Goal: Task Accomplishment & Management: Manage account settings

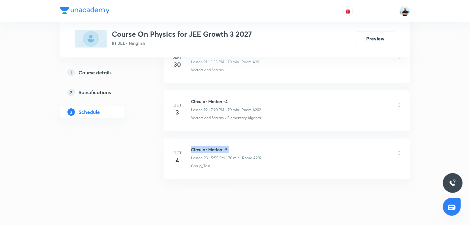
click at [200, 146] on h6 "Circular Motion -5" at bounding box center [226, 149] width 71 height 6
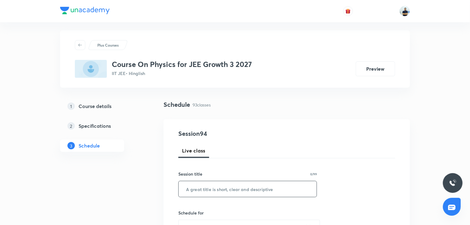
scroll to position [6, 0]
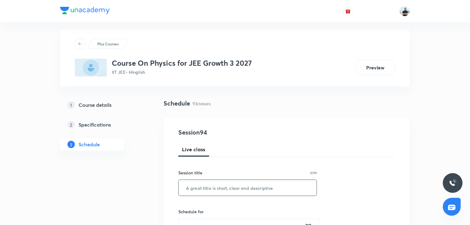
click at [210, 192] on input "text" at bounding box center [248, 188] width 138 height 16
paste input "Circular Motion -5"
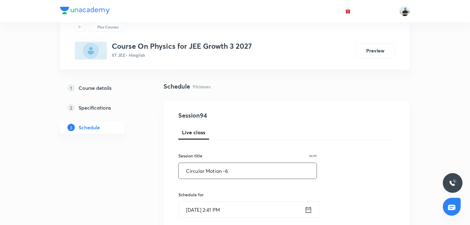
scroll to position [23, 0]
type input "Circular Motion -6"
click at [222, 208] on input "[DATE] 2:41 PM" at bounding box center [242, 209] width 126 height 16
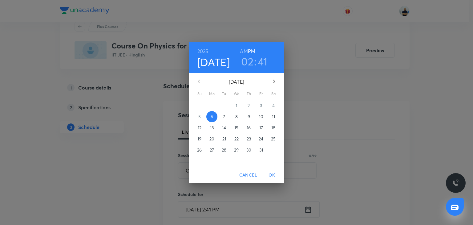
click at [249, 63] on h3 "02" at bounding box center [247, 61] width 12 height 13
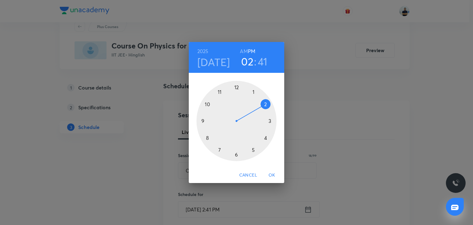
click at [262, 133] on div at bounding box center [237, 121] width 80 height 80
click at [238, 156] on div at bounding box center [237, 121] width 80 height 80
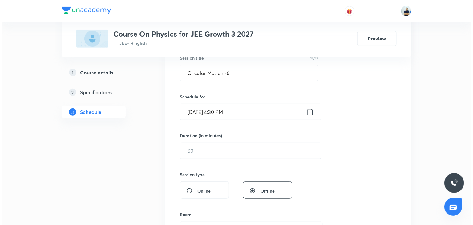
scroll to position [138, 0]
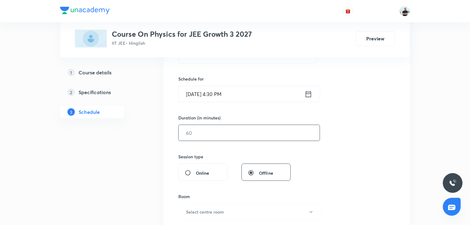
click at [203, 135] on input "text" at bounding box center [249, 133] width 141 height 16
type input "60"
click at [213, 207] on button "Select centre room" at bounding box center [249, 211] width 143 height 17
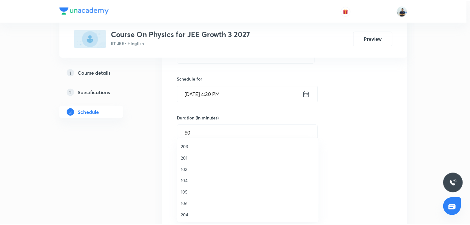
scroll to position [35, 0]
click at [194, 181] on span "104" at bounding box center [249, 180] width 135 height 6
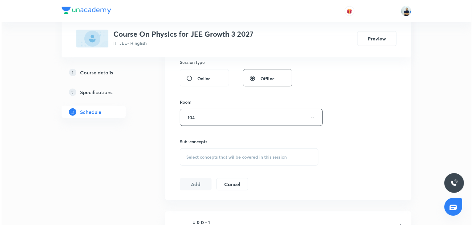
scroll to position [242, 0]
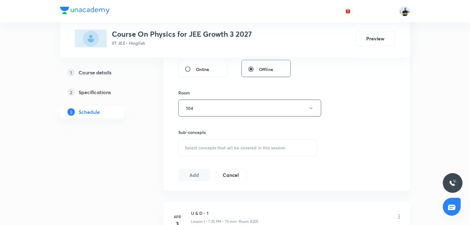
click at [242, 142] on div "Select concepts that wil be covered in this session" at bounding box center [247, 147] width 139 height 17
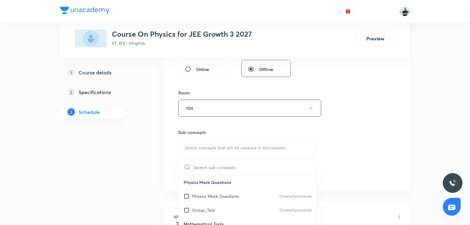
click at [213, 211] on p "Group_Test" at bounding box center [203, 209] width 23 height 6
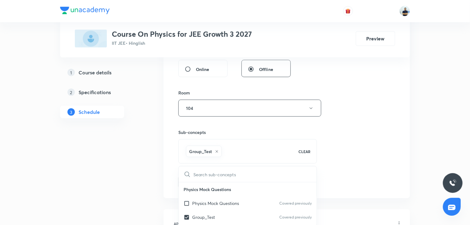
click at [373, 177] on div "Session 94 Live class Session title 18/99 Circular Motion -6 ​ Schedule for Oct…" at bounding box center [286, 40] width 217 height 296
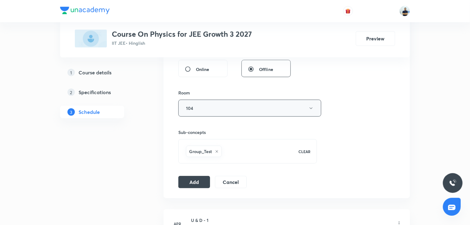
click at [233, 108] on button "104" at bounding box center [249, 108] width 143 height 17
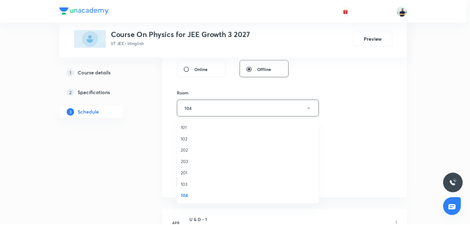
scroll to position [114, 0]
click at [195, 150] on span "A202" at bounding box center [249, 150] width 135 height 6
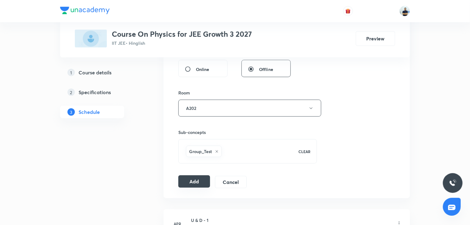
click at [192, 184] on button "Add" at bounding box center [194, 181] width 32 height 12
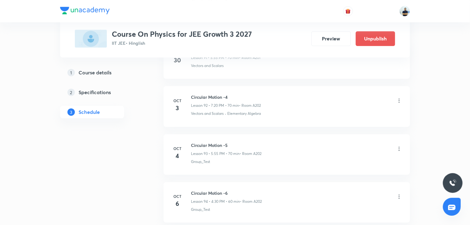
scroll to position [4468, 0]
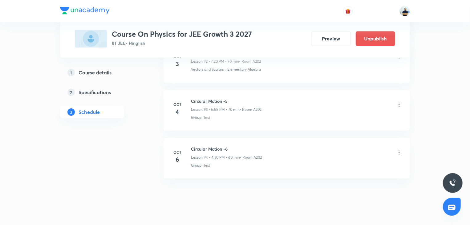
click at [201, 145] on h6 "Circular Motion -6" at bounding box center [226, 148] width 71 height 6
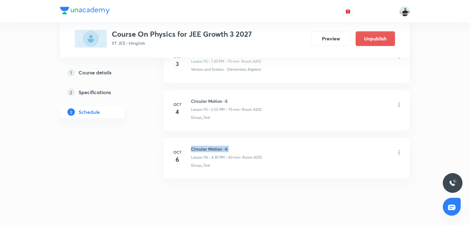
copy h6 "Circular Motion -6"
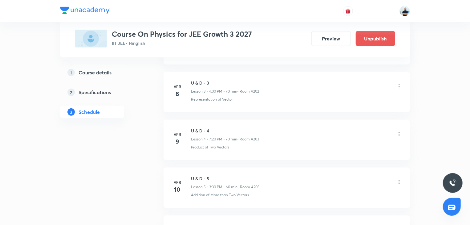
scroll to position [0, 0]
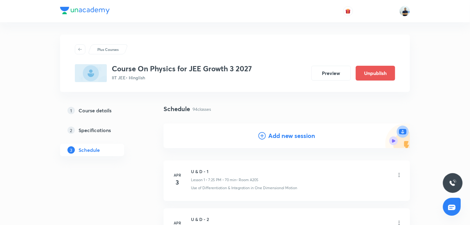
click at [271, 137] on h4 "Add new session" at bounding box center [291, 135] width 47 height 9
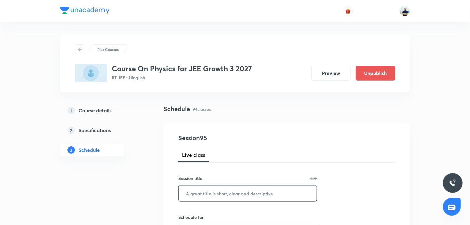
scroll to position [17, 0]
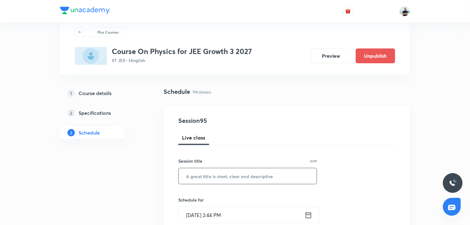
click at [228, 180] on input "text" at bounding box center [248, 176] width 138 height 16
paste input "Circular Motion -6"
type input "Circular Motion -7"
click at [214, 214] on input "Oct 6, 2025, 2:44 PM" at bounding box center [242, 215] width 126 height 16
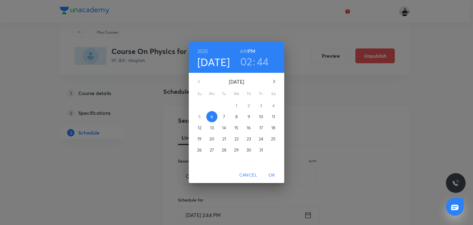
click at [227, 116] on span "7" at bounding box center [224, 116] width 11 height 6
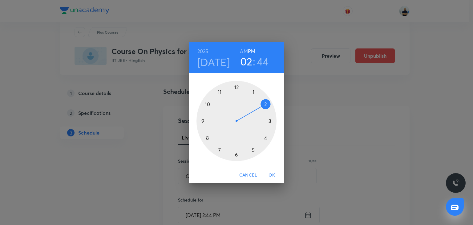
click at [261, 136] on div at bounding box center [237, 121] width 80 height 80
click at [235, 154] on div at bounding box center [237, 121] width 80 height 80
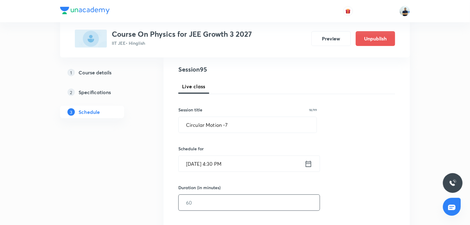
scroll to position [69, 0]
click at [201, 202] on input "text" at bounding box center [249, 202] width 141 height 16
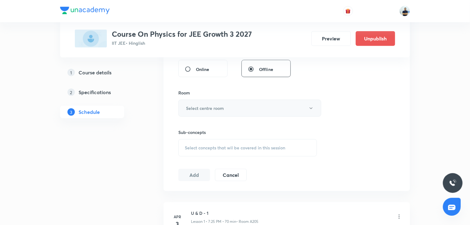
type input "70"
click at [225, 109] on button "Select centre room" at bounding box center [249, 108] width 143 height 17
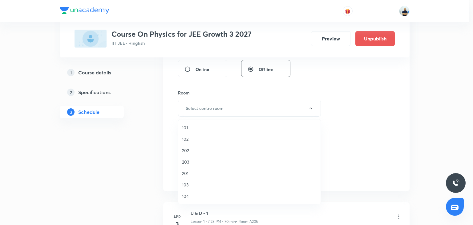
click at [190, 174] on span "201" at bounding box center [249, 173] width 135 height 6
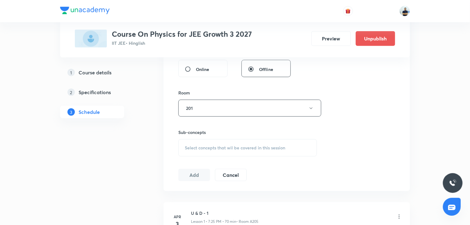
click at [262, 142] on div "Select concepts that wil be covered in this session" at bounding box center [247, 147] width 139 height 17
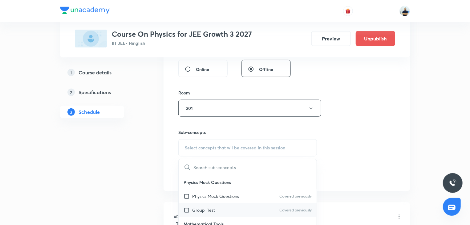
click at [216, 208] on div "Group_Test Covered previously" at bounding box center [248, 210] width 138 height 14
checkbox input "true"
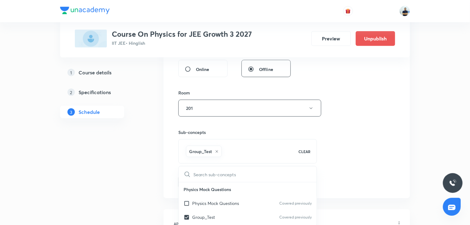
click at [367, 175] on div "Session 95 Live class Session title 18/99 Circular Motion -7 ​ Schedule for Oct…" at bounding box center [286, 40] width 217 height 296
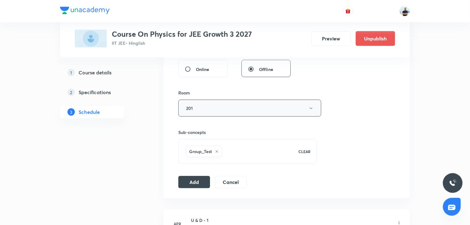
click at [206, 111] on button "201" at bounding box center [249, 108] width 143 height 17
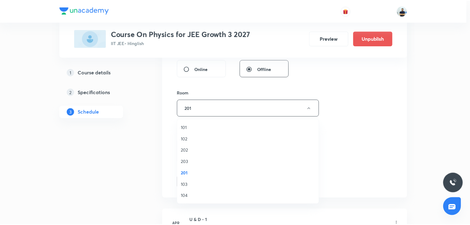
scroll to position [114, 0]
click at [193, 151] on span "A202" at bounding box center [249, 150] width 135 height 6
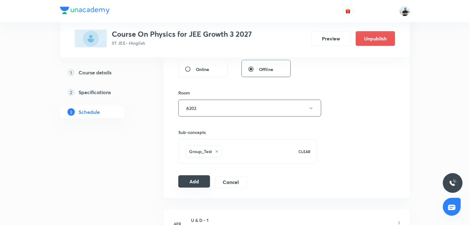
click at [192, 183] on button "Add" at bounding box center [194, 181] width 32 height 12
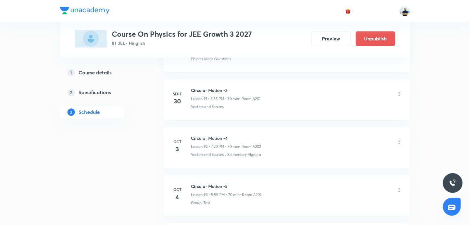
scroll to position [4516, 0]
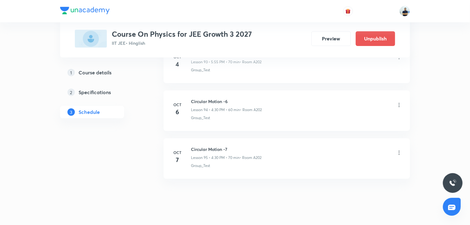
click at [207, 146] on h6 "Circular Motion -7" at bounding box center [226, 149] width 71 height 6
copy h6 "Circular Motion -7"
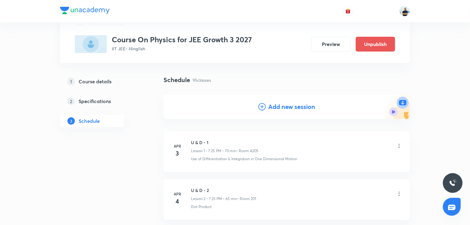
scroll to position [0, 0]
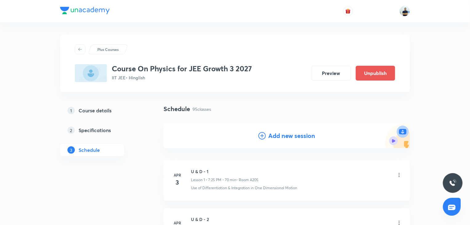
drag, startPoint x: 263, startPoint y: 137, endPoint x: 254, endPoint y: 150, distance: 15.6
click at [263, 137] on icon at bounding box center [262, 135] width 7 height 7
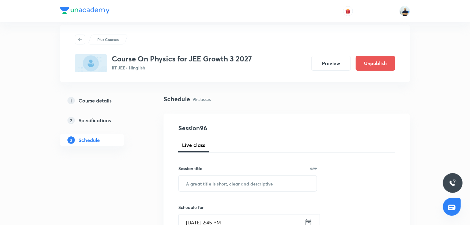
scroll to position [11, 0]
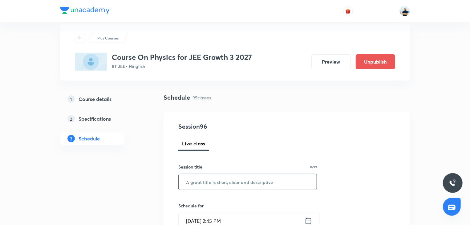
click at [214, 181] on input "text" at bounding box center [248, 182] width 138 height 16
paste input "Circular Motion -7"
type input "Circular Motion -8"
click at [221, 213] on input "[DATE] 2:45 PM" at bounding box center [242, 221] width 126 height 16
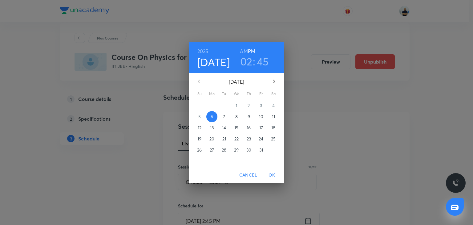
click at [238, 118] on p "8" at bounding box center [236, 116] width 2 height 6
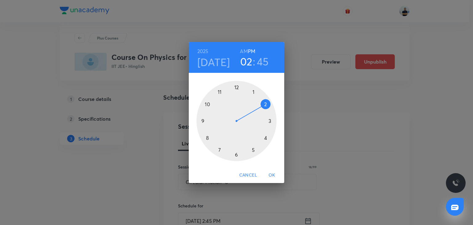
click at [259, 136] on div at bounding box center [237, 121] width 80 height 80
click at [237, 154] on div at bounding box center [237, 121] width 80 height 80
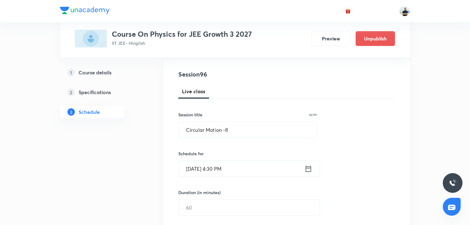
scroll to position [69, 0]
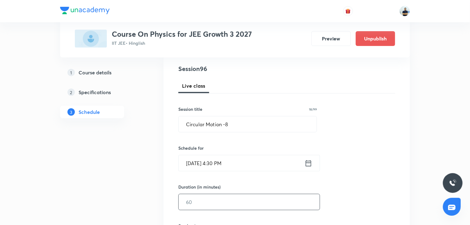
click at [202, 201] on input "text" at bounding box center [249, 202] width 141 height 16
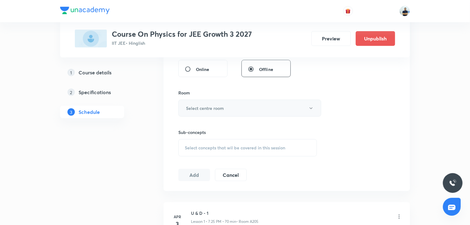
type input "70"
click at [216, 105] on h6 "Select centre room" at bounding box center [205, 108] width 38 height 6
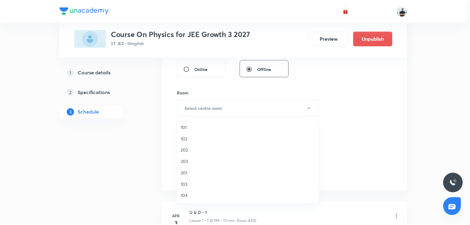
scroll to position [114, 0]
click at [191, 149] on span "A202" at bounding box center [249, 150] width 135 height 6
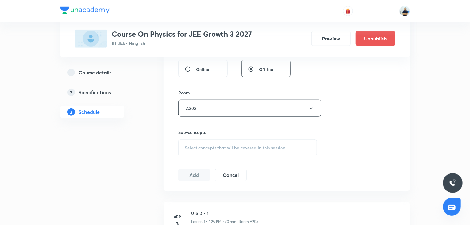
click at [242, 147] on span "Select concepts that wil be covered in this session" at bounding box center [235, 147] width 100 height 5
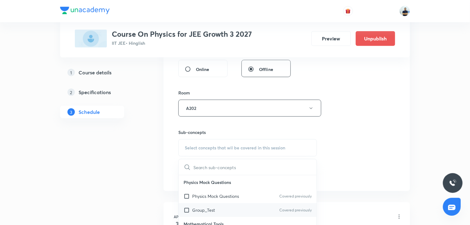
scroll to position [11, 0]
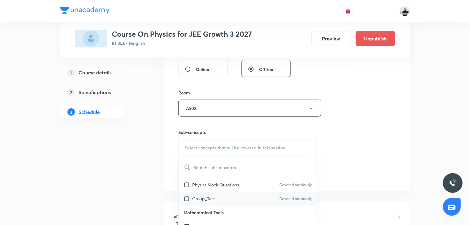
click at [196, 203] on div "Group_Test Covered previously" at bounding box center [248, 198] width 138 height 14
checkbox input "true"
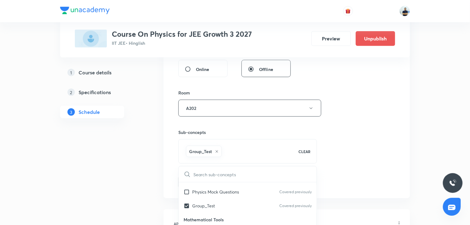
click at [358, 181] on div "Session 96 Live class Session title 18/99 Circular Motion -8 ​ Schedule for Oct…" at bounding box center [286, 40] width 217 height 296
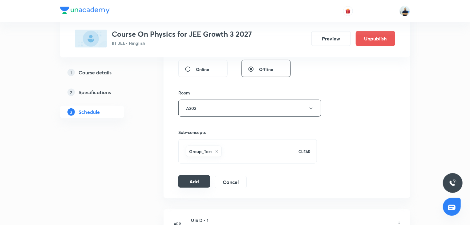
click at [194, 178] on button "Add" at bounding box center [194, 181] width 32 height 12
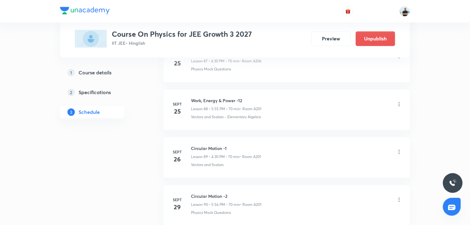
scroll to position [4563, 0]
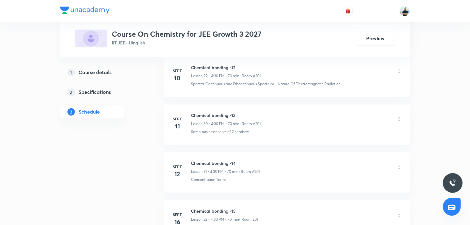
scroll to position [2176, 0]
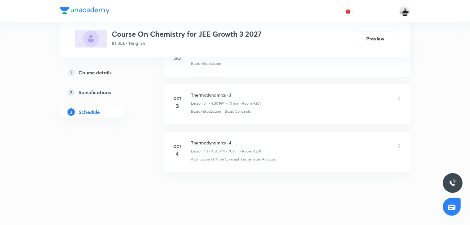
click at [210, 139] on h6 "Thermodynamics -4" at bounding box center [226, 142] width 70 height 6
copy h6 "Thermodynamics -4"
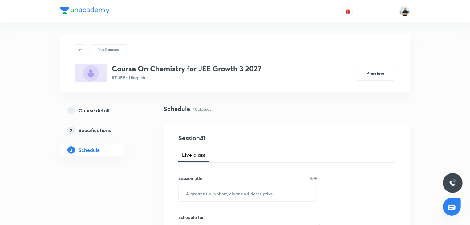
scroll to position [0, 0]
click at [244, 193] on input "text" at bounding box center [248, 193] width 138 height 16
paste input "Thermodynamics -4"
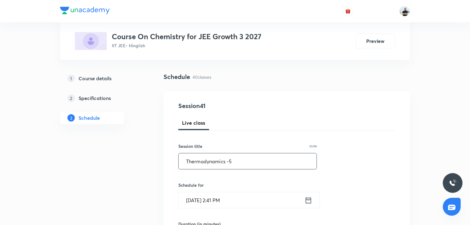
scroll to position [40, 0]
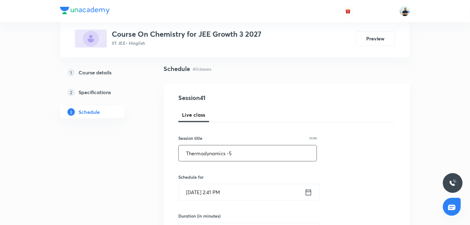
type input "Thermodynamics -5"
click at [209, 194] on input "[DATE] 2:41 PM" at bounding box center [242, 192] width 126 height 16
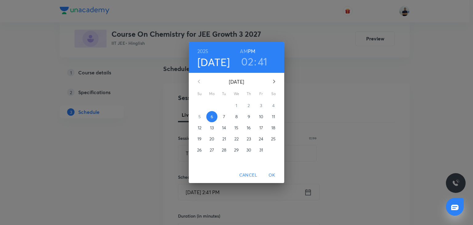
click at [223, 119] on p "7" at bounding box center [224, 116] width 2 height 6
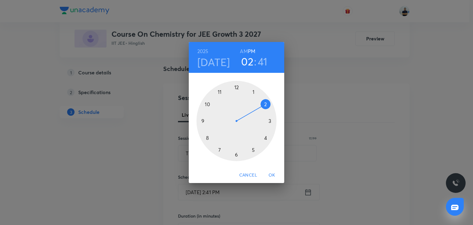
click at [266, 106] on div at bounding box center [237, 121] width 80 height 80
click at [236, 87] on div at bounding box center [237, 121] width 80 height 80
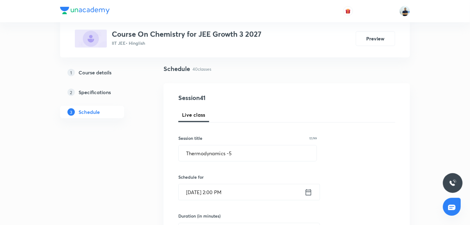
click at [217, 194] on input "Oct 7, 2025, 2:00 PM" at bounding box center [242, 192] width 126 height 16
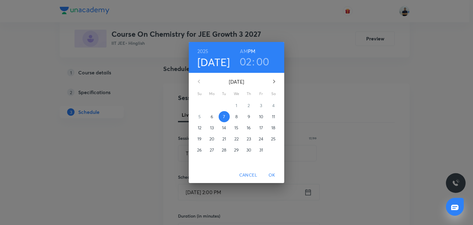
click at [246, 60] on h3 "02" at bounding box center [246, 61] width 12 height 13
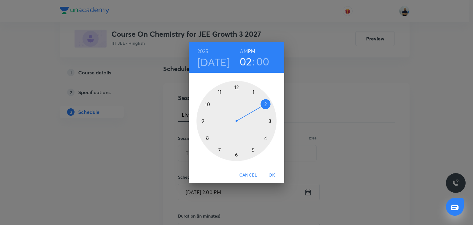
click at [218, 152] on div at bounding box center [237, 121] width 80 height 80
click at [264, 136] on div at bounding box center [237, 121] width 80 height 80
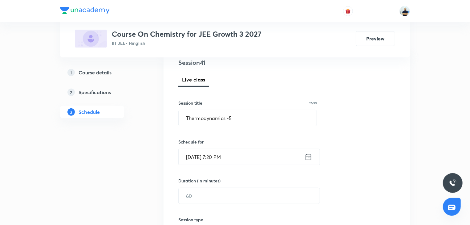
scroll to position [80, 0]
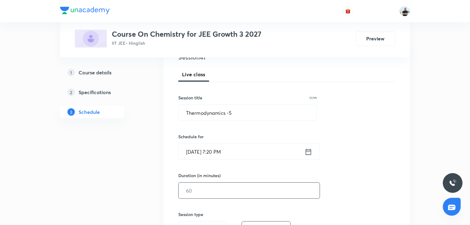
click at [194, 189] on input "text" at bounding box center [249, 190] width 141 height 16
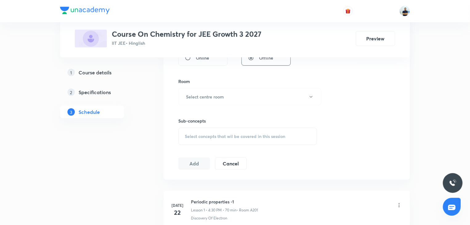
type input "70"
click at [217, 139] on div "Select concepts that wil be covered in this session" at bounding box center [247, 136] width 139 height 17
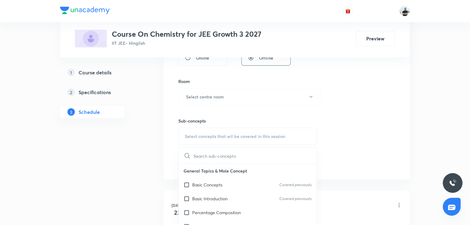
scroll to position [345, 0]
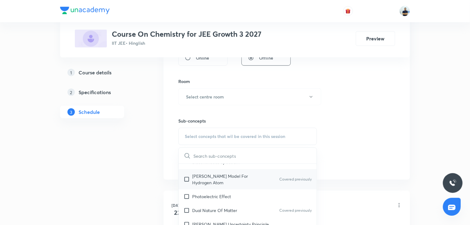
click at [209, 186] on div "Bohr’s Model For Hydrogen Atom Covered previously" at bounding box center [248, 179] width 138 height 20
checkbox input "true"
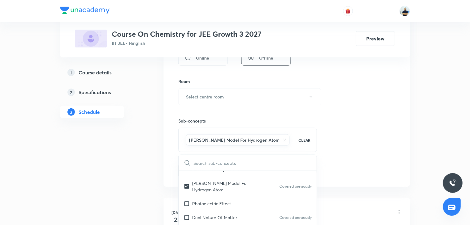
click at [384, 149] on div "Session 41 Live class Session title 17/99 Thermodynamics -5 ​ Schedule for Oct …" at bounding box center [286, 28] width 217 height 296
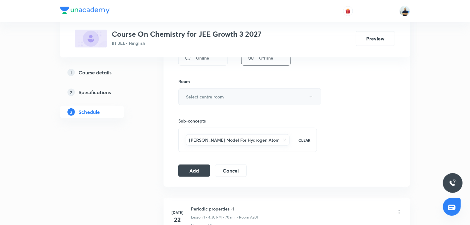
click at [211, 95] on h6 "Select centre room" at bounding box center [205, 96] width 38 height 6
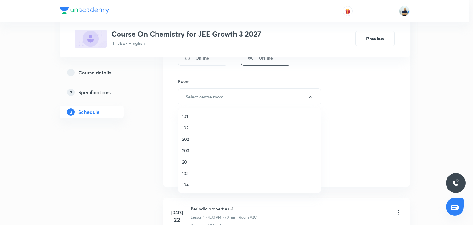
click at [191, 128] on span "102" at bounding box center [249, 127] width 135 height 6
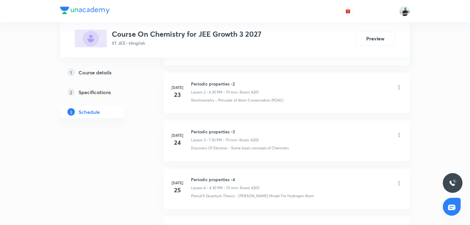
scroll to position [253, 0]
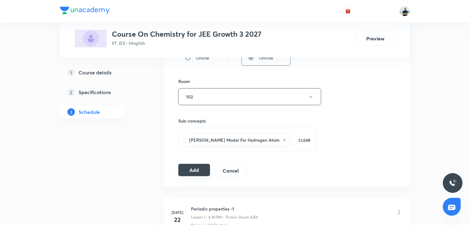
click at [195, 164] on button "Add" at bounding box center [194, 170] width 32 height 12
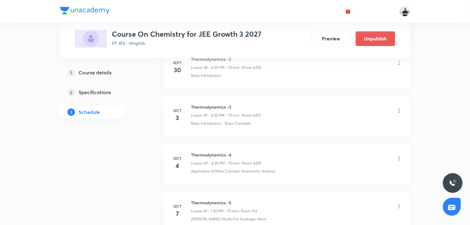
scroll to position [1941, 0]
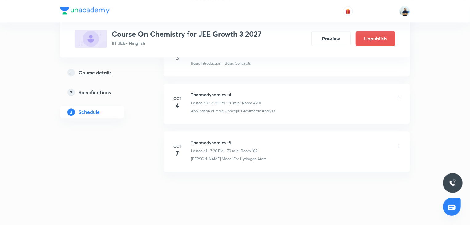
click at [399, 143] on icon at bounding box center [399, 146] width 6 height 6
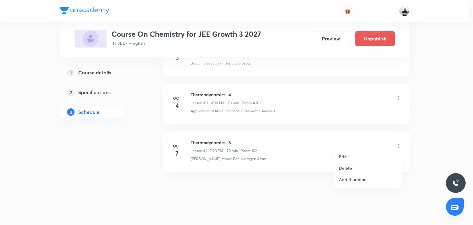
click at [345, 155] on p "Edit" at bounding box center [343, 156] width 8 height 6
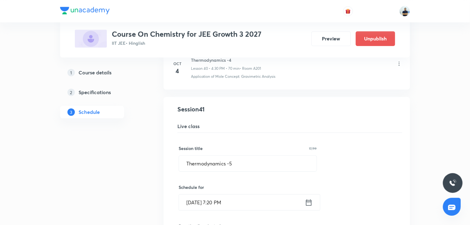
click at [214, 196] on input "Oct 7, 2025, 7:20 PM" at bounding box center [242, 202] width 126 height 16
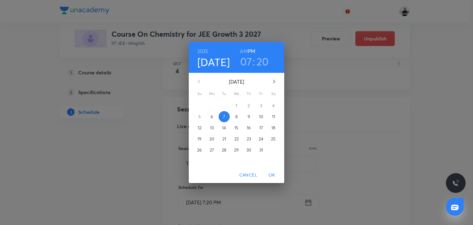
click at [213, 115] on p "6" at bounding box center [212, 116] width 2 height 6
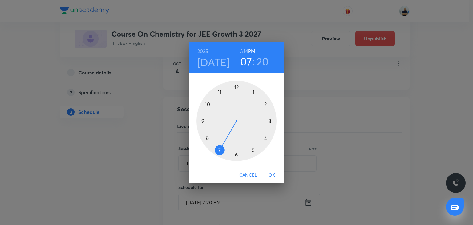
click at [271, 176] on span "OK" at bounding box center [272, 175] width 15 height 8
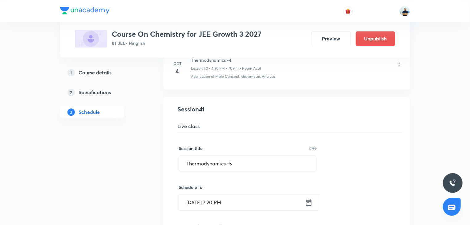
scroll to position [2114, 0]
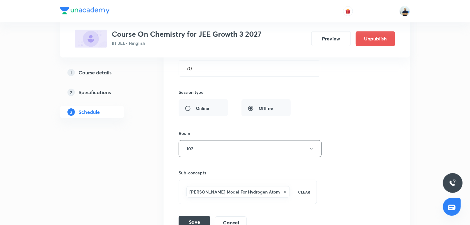
click at [195, 215] on button "Save" at bounding box center [194, 221] width 31 height 12
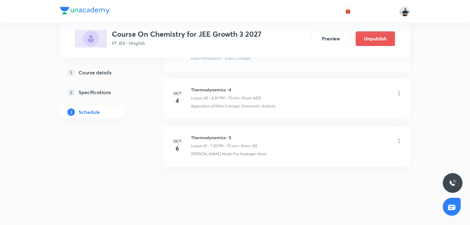
scroll to position [1941, 0]
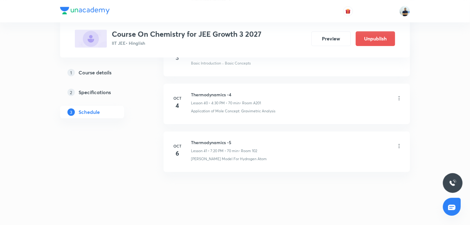
click at [215, 139] on h6 "Thermodynamics -5" at bounding box center [224, 142] width 66 height 6
copy h6 "Thermodynamics -5"
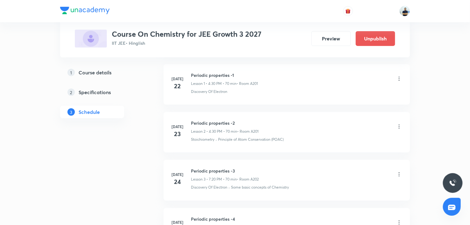
scroll to position [0, 0]
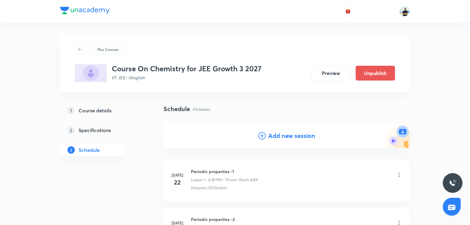
click at [265, 139] on div "Add new session" at bounding box center [287, 135] width 57 height 9
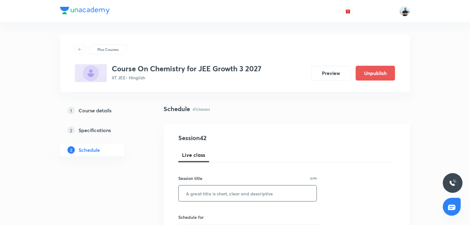
click at [221, 198] on input "text" at bounding box center [248, 193] width 138 height 16
paste input "Thermodynamics -5"
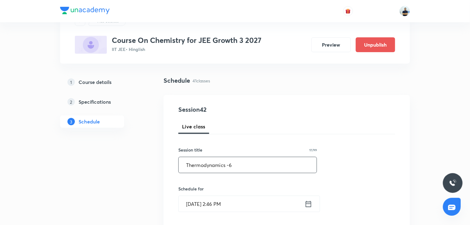
scroll to position [29, 0]
type input "Thermodynamics -6"
click at [208, 200] on input "[DATE] 2:46 PM" at bounding box center [242, 203] width 126 height 16
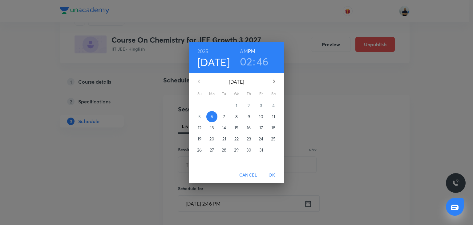
click at [225, 117] on p "7" at bounding box center [224, 116] width 2 height 6
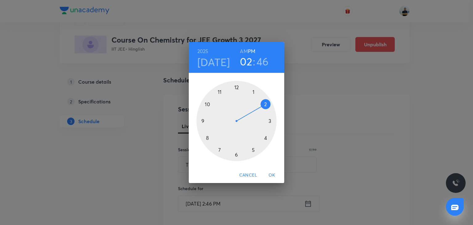
click at [222, 150] on div at bounding box center [237, 121] width 80 height 80
click at [266, 141] on div at bounding box center [237, 121] width 80 height 80
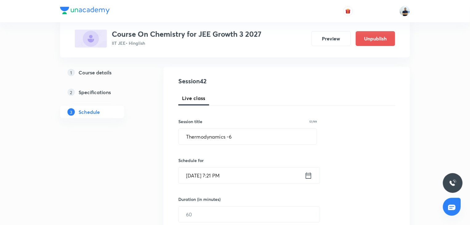
scroll to position [115, 0]
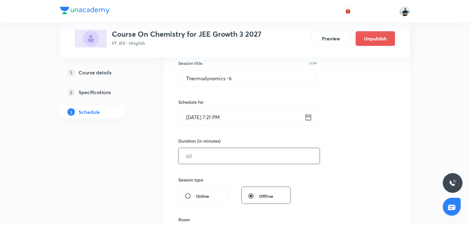
click at [205, 158] on input "text" at bounding box center [249, 156] width 141 height 16
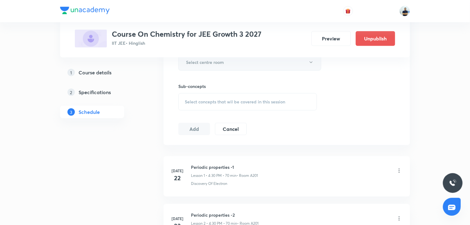
type input "70"
click at [230, 65] on button "Select centre room" at bounding box center [249, 62] width 143 height 17
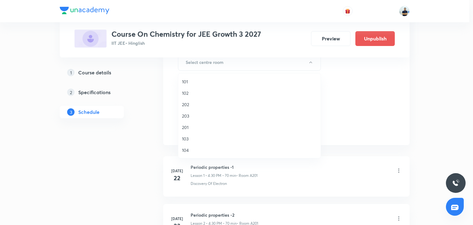
click at [188, 126] on span "201" at bounding box center [249, 127] width 135 height 6
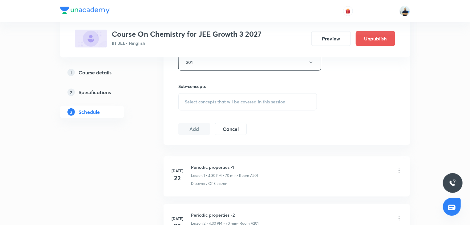
click at [259, 101] on span "Select concepts that wil be covered in this session" at bounding box center [235, 101] width 100 height 5
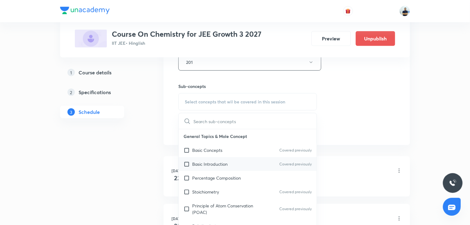
click at [213, 168] on div "Basic Introduction Covered previously" at bounding box center [248, 164] width 138 height 14
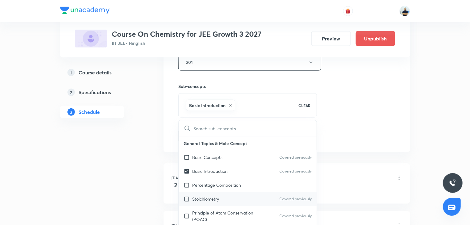
click at [207, 194] on div "Stoichiometry Covered previously" at bounding box center [248, 199] width 138 height 14
checkbox input "true"
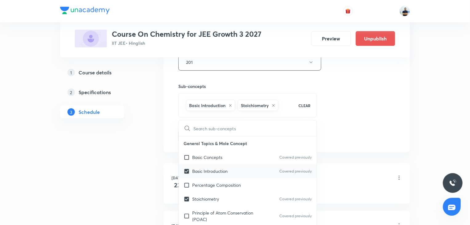
click at [389, 169] on li "Jul 22 Periodic properties -1 Lesson 1 • 4:30 PM • 70 min • Room A201 Discovery…" at bounding box center [287, 183] width 247 height 40
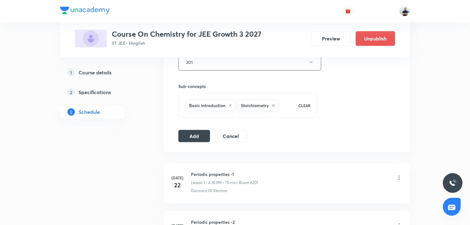
click at [189, 138] on button "Add" at bounding box center [194, 135] width 32 height 12
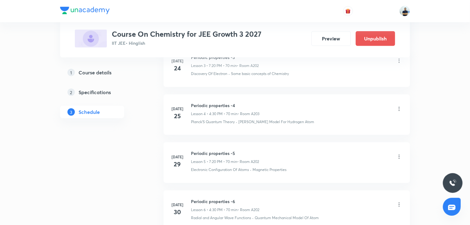
scroll to position [0, 0]
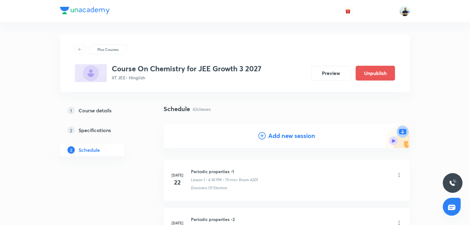
click at [283, 133] on h4 "Add new session" at bounding box center [291, 135] width 47 height 9
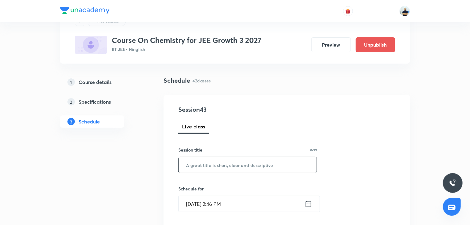
scroll to position [29, 0]
click at [239, 160] on input "text" at bounding box center [248, 165] width 138 height 16
paste input "Thermodynamics -5"
type input "Thermodynamics -7"
click at [216, 198] on input "[DATE] 2:46 PM" at bounding box center [242, 203] width 126 height 16
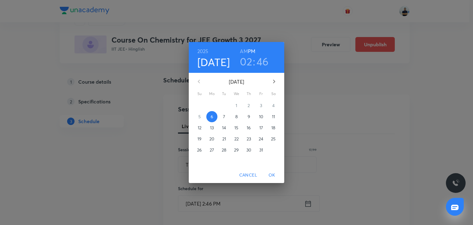
click at [233, 113] on button "8" at bounding box center [236, 116] width 11 height 11
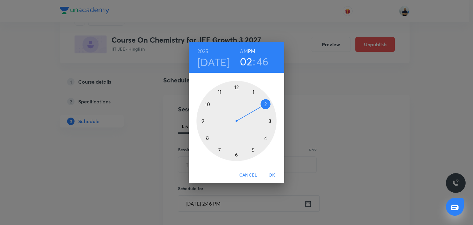
click at [226, 149] on div at bounding box center [237, 121] width 80 height 80
click at [267, 137] on div at bounding box center [237, 121] width 80 height 80
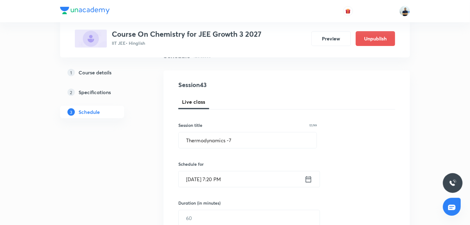
scroll to position [57, 0]
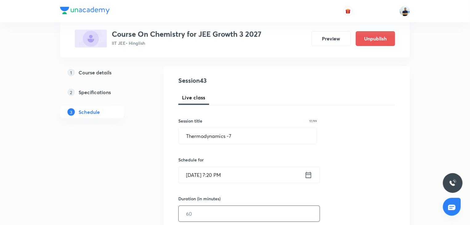
click at [214, 214] on input "text" at bounding box center [249, 214] width 141 height 16
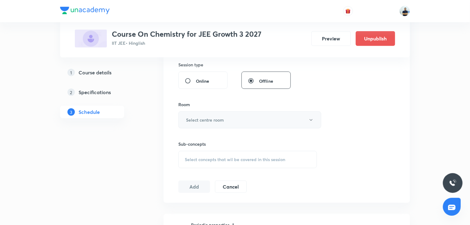
type input "70"
click at [211, 117] on h6 "Select centre room" at bounding box center [205, 119] width 38 height 6
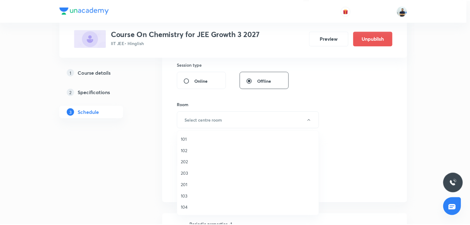
scroll to position [114, 0]
click at [193, 151] on span "A201" at bounding box center [249, 150] width 135 height 6
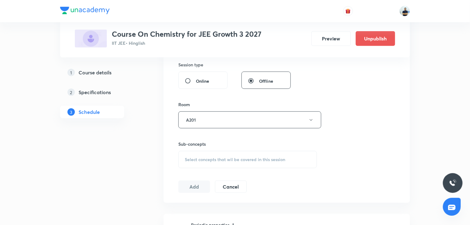
click at [242, 151] on div "Select concepts that wil be covered in this session" at bounding box center [247, 159] width 139 height 17
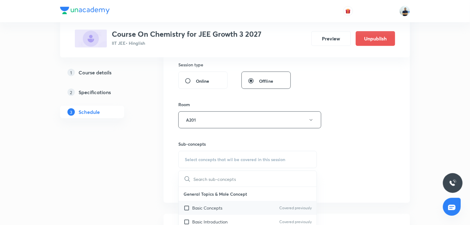
click at [212, 208] on p "Basic Concepts" at bounding box center [207, 207] width 30 height 6
checkbox input "true"
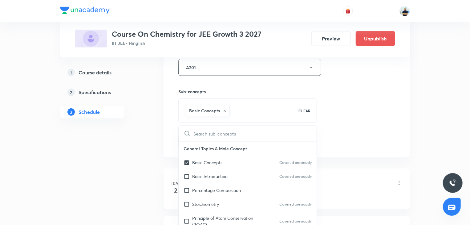
scroll to position [288, 0]
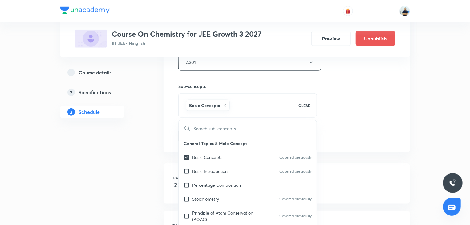
click at [377, 165] on li "Jul 22 Periodic properties -1 Lesson 1 • 4:30 PM • 70 min • Room A201 Discovery…" at bounding box center [287, 183] width 247 height 40
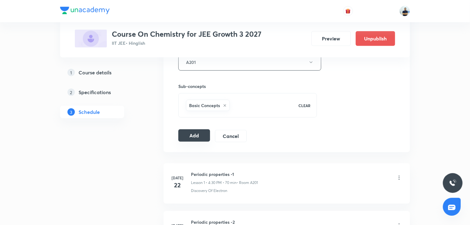
click at [190, 136] on button "Add" at bounding box center [194, 135] width 32 height 12
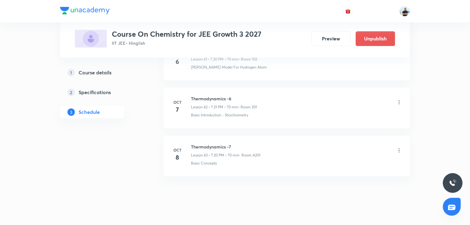
scroll to position [2036, 0]
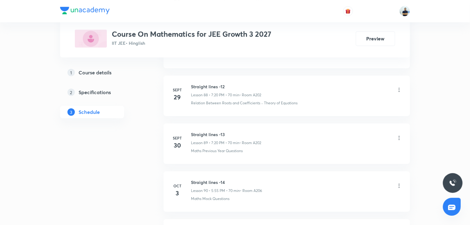
scroll to position [4609, 0]
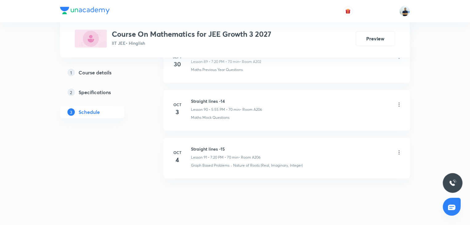
click at [208, 145] on h6 "Straight lines -15" at bounding box center [226, 148] width 70 height 6
copy h6 "Straight lines -15"
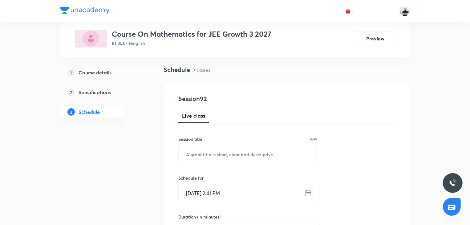
scroll to position [0, 0]
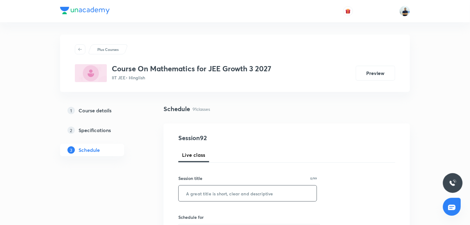
click at [226, 191] on input "text" at bounding box center [248, 193] width 138 height 16
paste input "Straight lines -15"
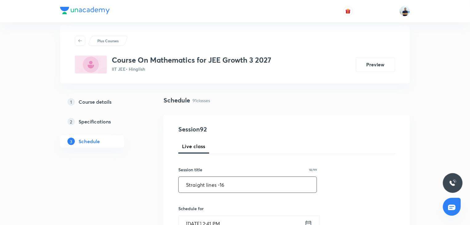
scroll to position [17, 0]
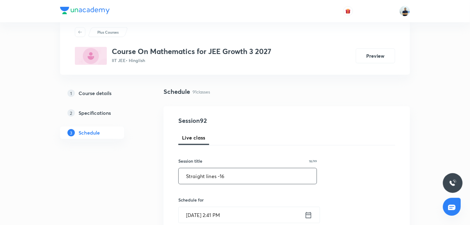
type input "Straight lines -16"
click at [208, 212] on input "[DATE] 2:41 PM" at bounding box center [242, 215] width 126 height 16
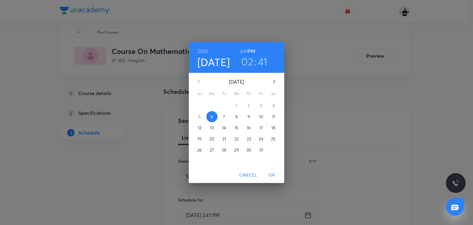
click at [247, 63] on h3 "02" at bounding box center [247, 61] width 12 height 13
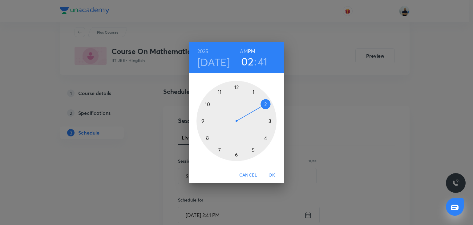
click at [254, 152] on div at bounding box center [237, 121] width 80 height 80
click at [219, 88] on div at bounding box center [237, 121] width 80 height 80
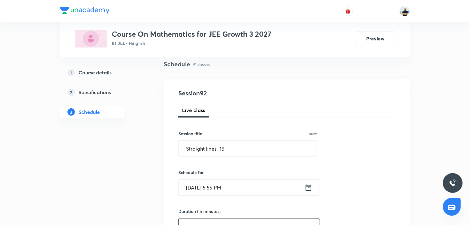
scroll to position [46, 0]
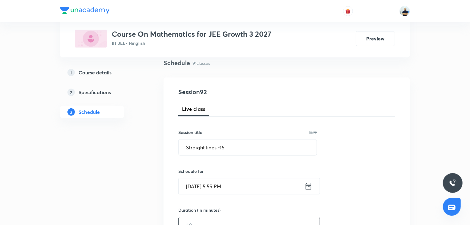
click at [201, 219] on input "text" at bounding box center [249, 225] width 141 height 16
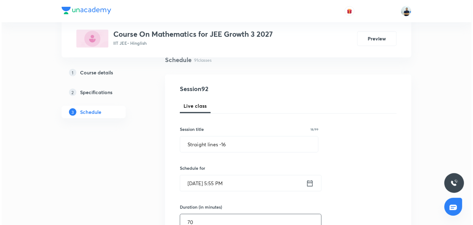
scroll to position [222, 0]
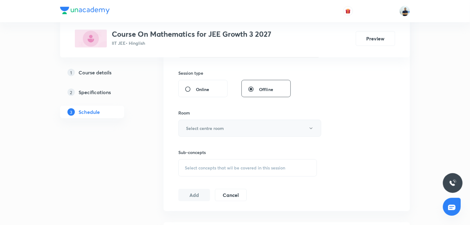
type input "70"
click at [235, 128] on button "Select centre room" at bounding box center [249, 128] width 143 height 17
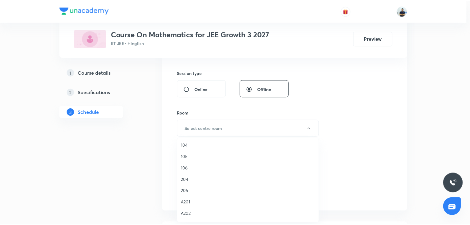
scroll to position [75, 0]
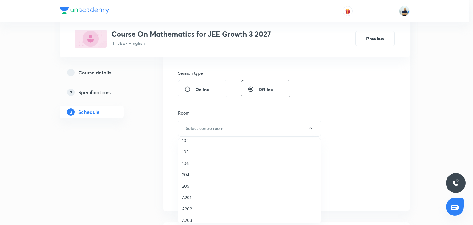
click at [191, 198] on span "A201" at bounding box center [249, 197] width 135 height 6
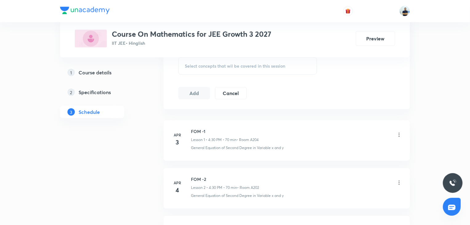
scroll to position [313, 0]
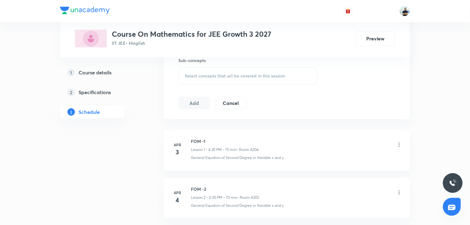
click at [247, 76] on span "Select concepts that wil be covered in this session" at bounding box center [235, 75] width 100 height 5
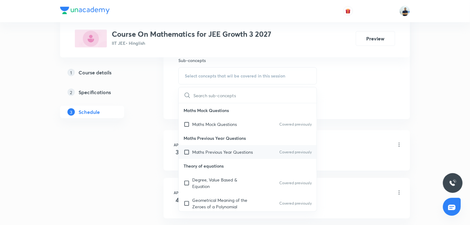
click at [223, 149] on p "Maths Previous Year Questions" at bounding box center [222, 152] width 61 height 6
checkbox input "true"
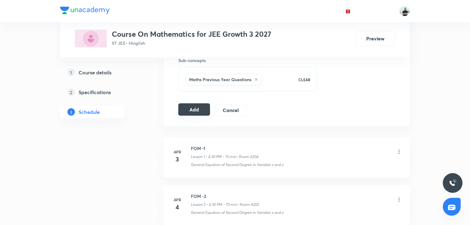
click at [190, 111] on button "Add" at bounding box center [194, 109] width 32 height 12
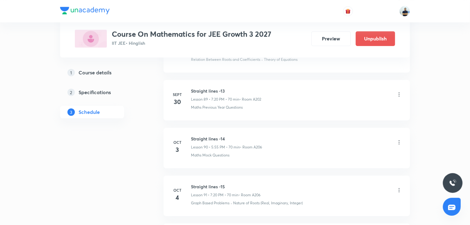
scroll to position [4374, 0]
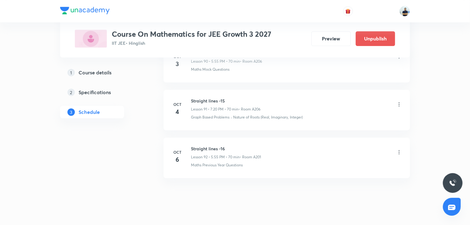
click at [200, 145] on h6 "Straight lines -16" at bounding box center [226, 148] width 70 height 6
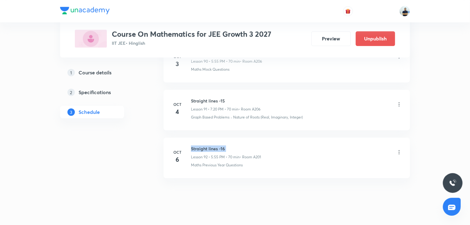
click at [200, 145] on h6 "Straight lines -16" at bounding box center [226, 148] width 70 height 6
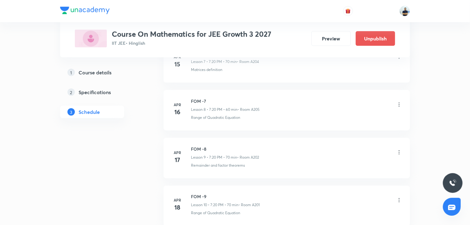
scroll to position [0, 0]
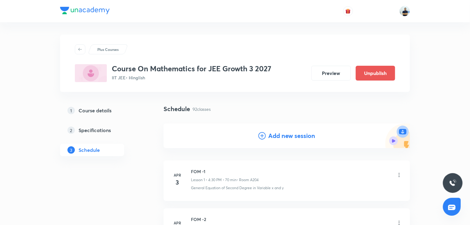
click at [283, 139] on h4 "Add new session" at bounding box center [291, 135] width 47 height 9
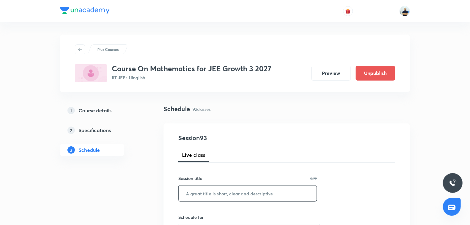
click at [224, 188] on input "text" at bounding box center [248, 193] width 138 height 16
paste input "Straight lines -16"
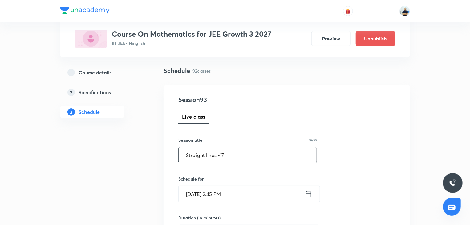
scroll to position [40, 0]
type input "Straight lines -17"
click at [218, 197] on input "[DATE] 2:45 PM" at bounding box center [242, 192] width 126 height 16
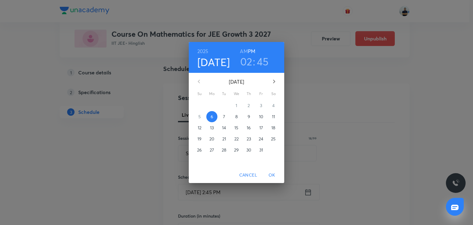
click at [225, 117] on p "7" at bounding box center [224, 116] width 2 height 6
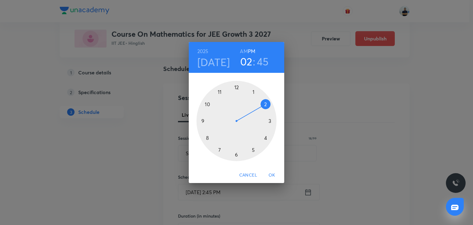
click at [254, 151] on div at bounding box center [237, 121] width 80 height 80
click at [219, 90] on div at bounding box center [237, 121] width 80 height 80
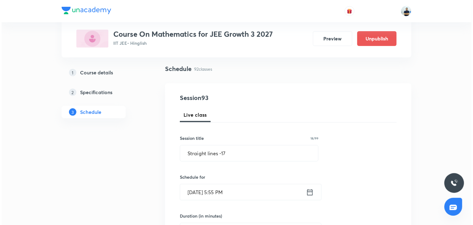
scroll to position [201, 0]
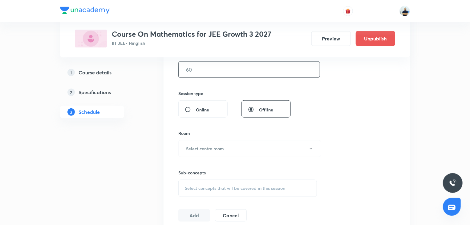
click at [205, 67] on input "text" at bounding box center [249, 70] width 141 height 16
type input "70"
click at [227, 147] on button "Select centre room" at bounding box center [249, 148] width 143 height 17
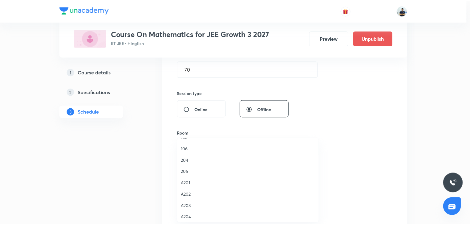
scroll to position [114, 0]
click at [194, 182] on span "A203" at bounding box center [249, 180] width 135 height 6
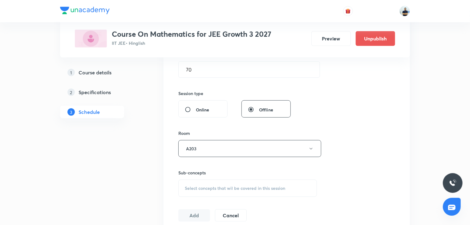
click at [245, 186] on span "Select concepts that wil be covered in this session" at bounding box center [235, 188] width 100 height 5
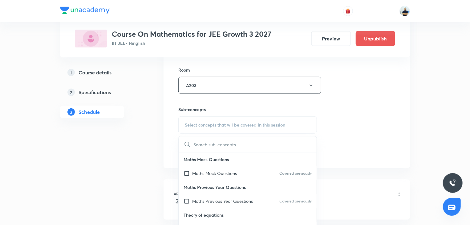
click at [214, 189] on p "Maths Previous Year Questions" at bounding box center [248, 187] width 138 height 14
click at [209, 173] on p "Maths Mock Questions" at bounding box center [214, 173] width 45 height 6
click at [373, 168] on div "Session 93 Live class Session title 18/99 Straight lines -17 ​ Schedule for [DA…" at bounding box center [287, 13] width 247 height 309
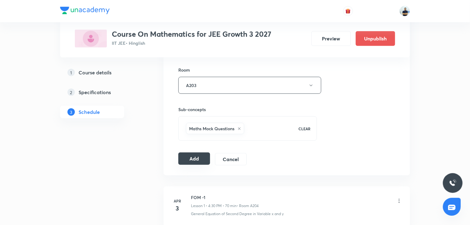
click at [184, 158] on button "Add" at bounding box center [194, 158] width 32 height 12
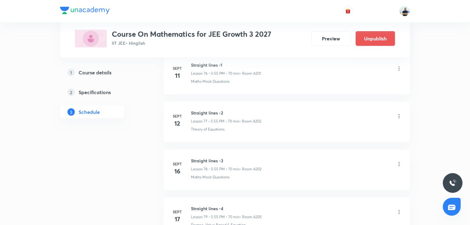
scroll to position [4421, 0]
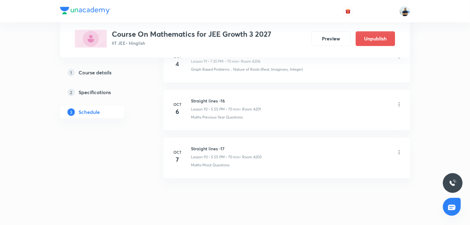
click at [206, 145] on h6 "Straight lines -17" at bounding box center [226, 148] width 71 height 6
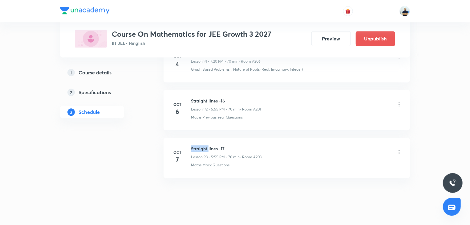
click at [206, 145] on h6 "Straight lines -17" at bounding box center [226, 148] width 71 height 6
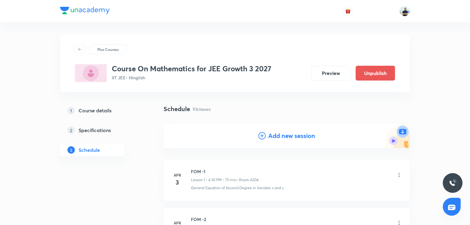
click at [277, 137] on h4 "Add new session" at bounding box center [291, 135] width 47 height 9
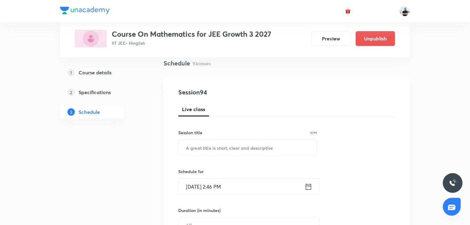
scroll to position [46, 0]
click at [211, 150] on input "text" at bounding box center [248, 147] width 138 height 16
paste input "Straight lines -17"
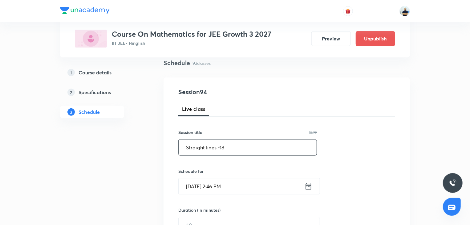
type input "Straight lines -18"
click at [216, 192] on input "[DATE] 2:46 PM" at bounding box center [242, 186] width 126 height 16
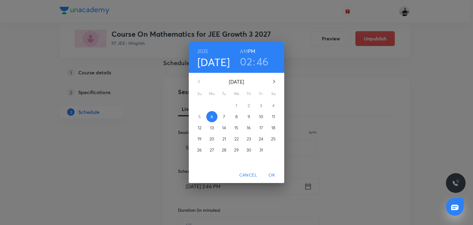
click at [247, 116] on span "9" at bounding box center [248, 116] width 11 height 6
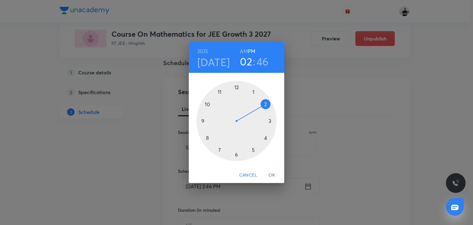
click at [259, 152] on div at bounding box center [237, 121] width 80 height 80
click at [217, 90] on div at bounding box center [237, 121] width 80 height 80
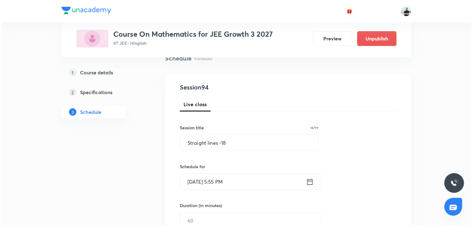
scroll to position [52, 0]
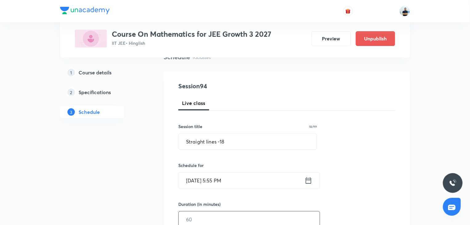
click at [202, 217] on input "text" at bounding box center [249, 219] width 141 height 16
type input "70"
click at [213, 175] on input "[DATE] 5:55 PM" at bounding box center [242, 180] width 126 height 16
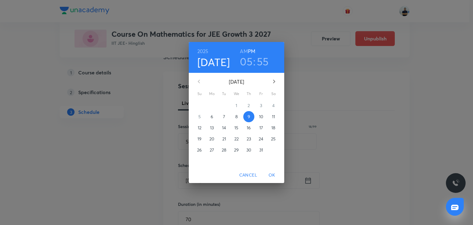
click at [235, 120] on button "8" at bounding box center [236, 116] width 11 height 11
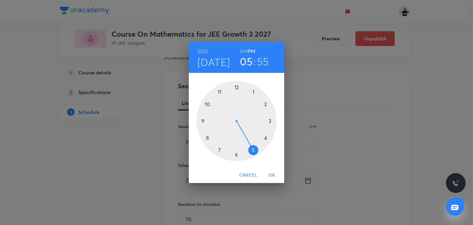
click at [268, 176] on span "OK" at bounding box center [272, 175] width 15 height 8
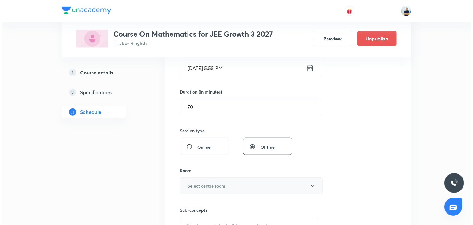
scroll to position [167, 0]
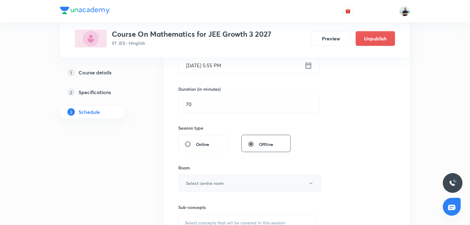
click at [206, 184] on h6 "Select centre room" at bounding box center [205, 183] width 38 height 6
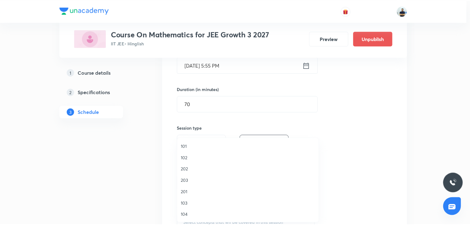
scroll to position [114, 0]
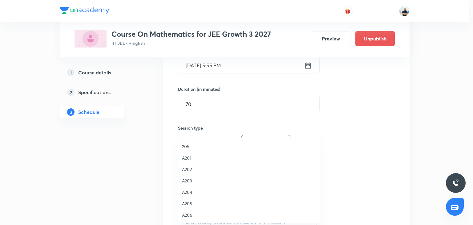
click at [194, 191] on span "A204" at bounding box center [249, 192] width 135 height 6
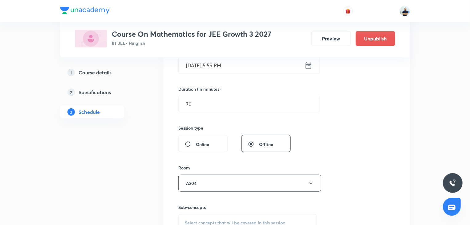
scroll to position [259, 0]
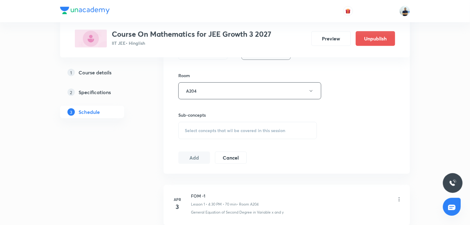
click at [233, 132] on span "Select concepts that wil be covered in this session" at bounding box center [235, 130] width 100 height 5
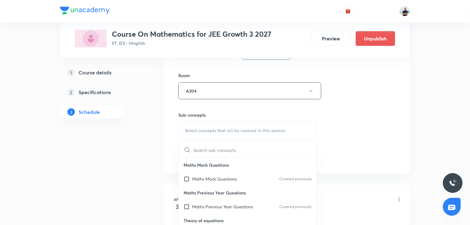
click at [215, 209] on div "Maths Previous Year Questions Covered previously" at bounding box center [248, 206] width 138 height 14
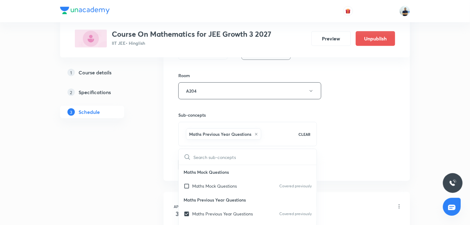
checkbox input "true"
click at [366, 175] on div "Session 94 Live class Session title 18/99 Straight lines -18 ​ Schedule for [DA…" at bounding box center [287, 22] width 247 height 316
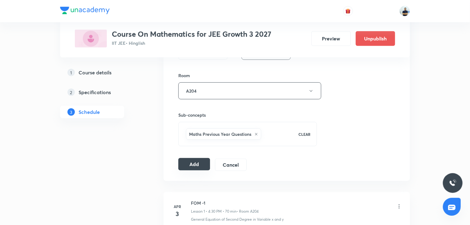
click at [194, 163] on button "Add" at bounding box center [194, 164] width 32 height 12
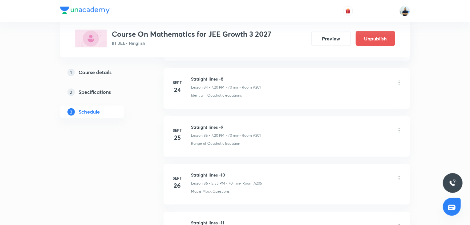
scroll to position [4469, 0]
